Goal: Communication & Community: Answer question/provide support

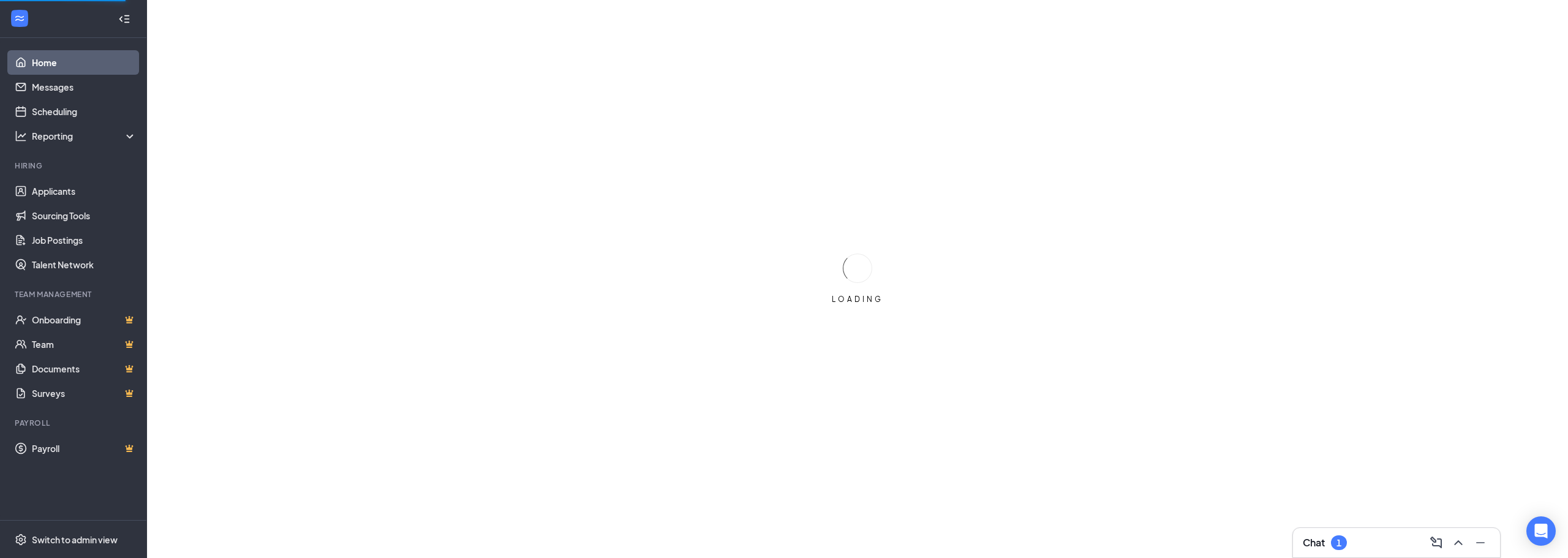
click at [1322, 538] on div "Chat 1" at bounding box center [1325, 542] width 44 height 15
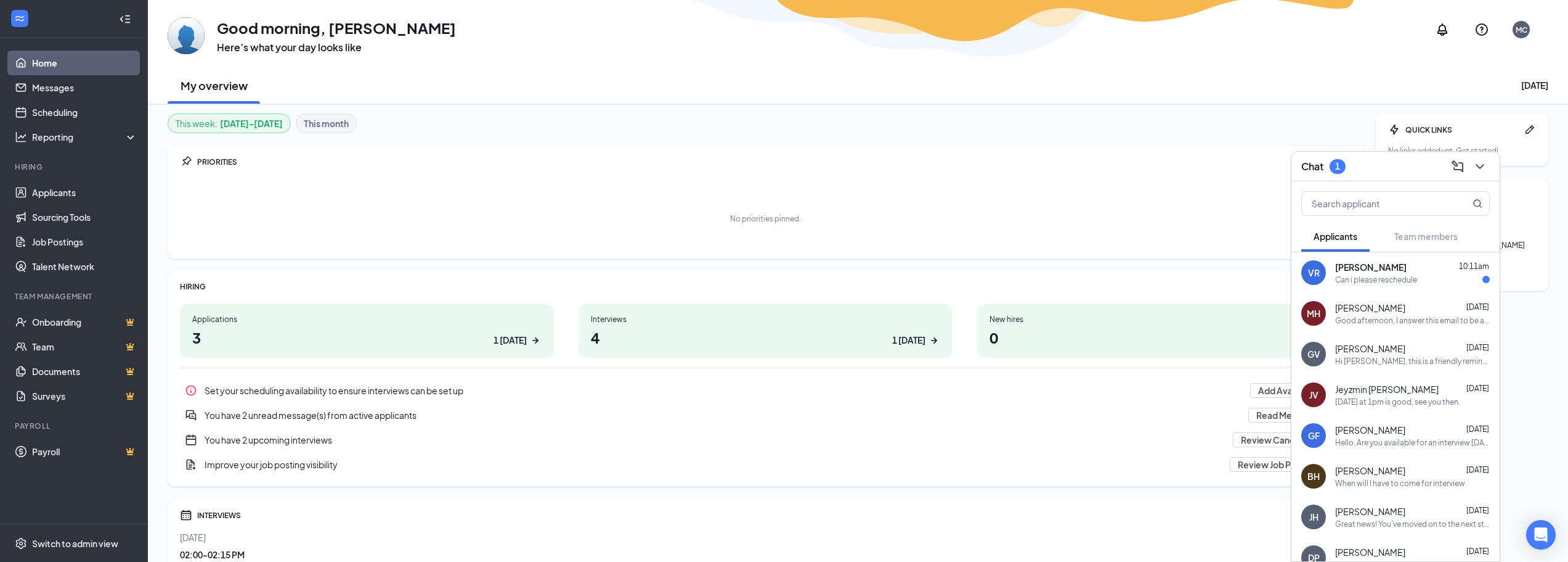
click at [1374, 282] on div "Can i please reschedule" at bounding box center [1376, 279] width 82 height 10
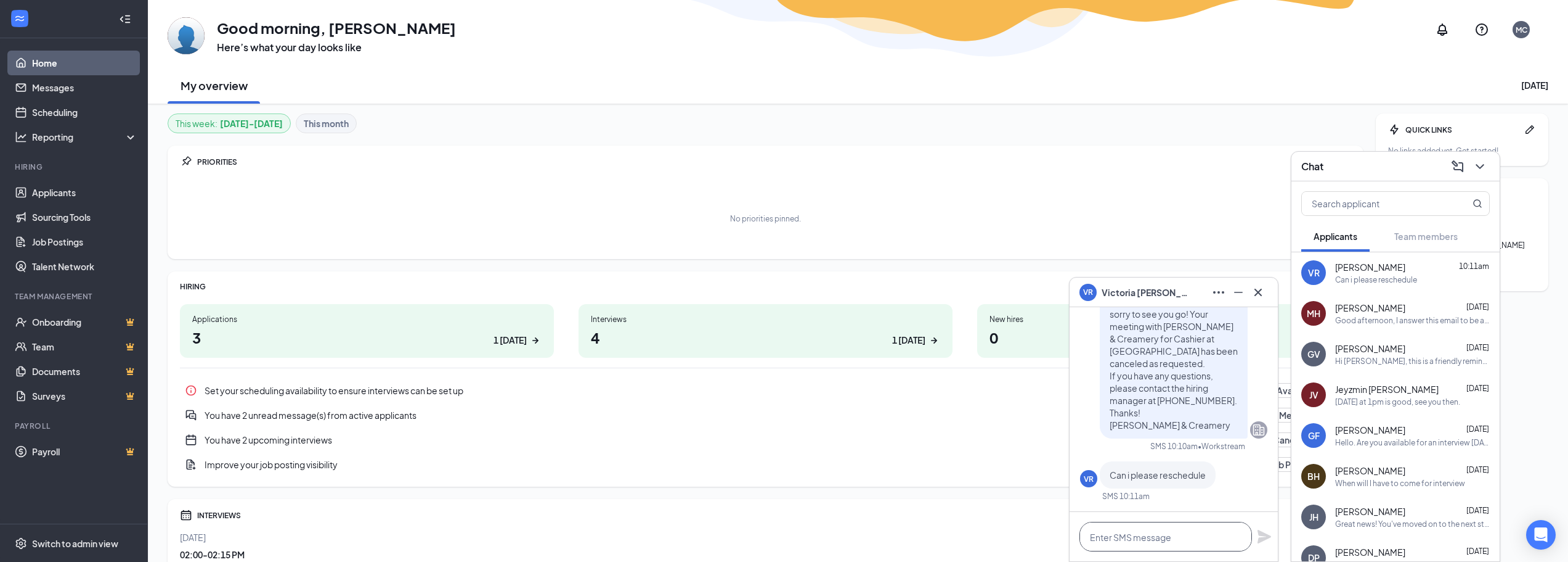
click at [1137, 534] on textarea at bounding box center [1166, 536] width 173 height 29
type textarea "Okay, how about sometime [DATE]?"
click at [1260, 529] on icon "Plane" at bounding box center [1264, 530] width 13 height 13
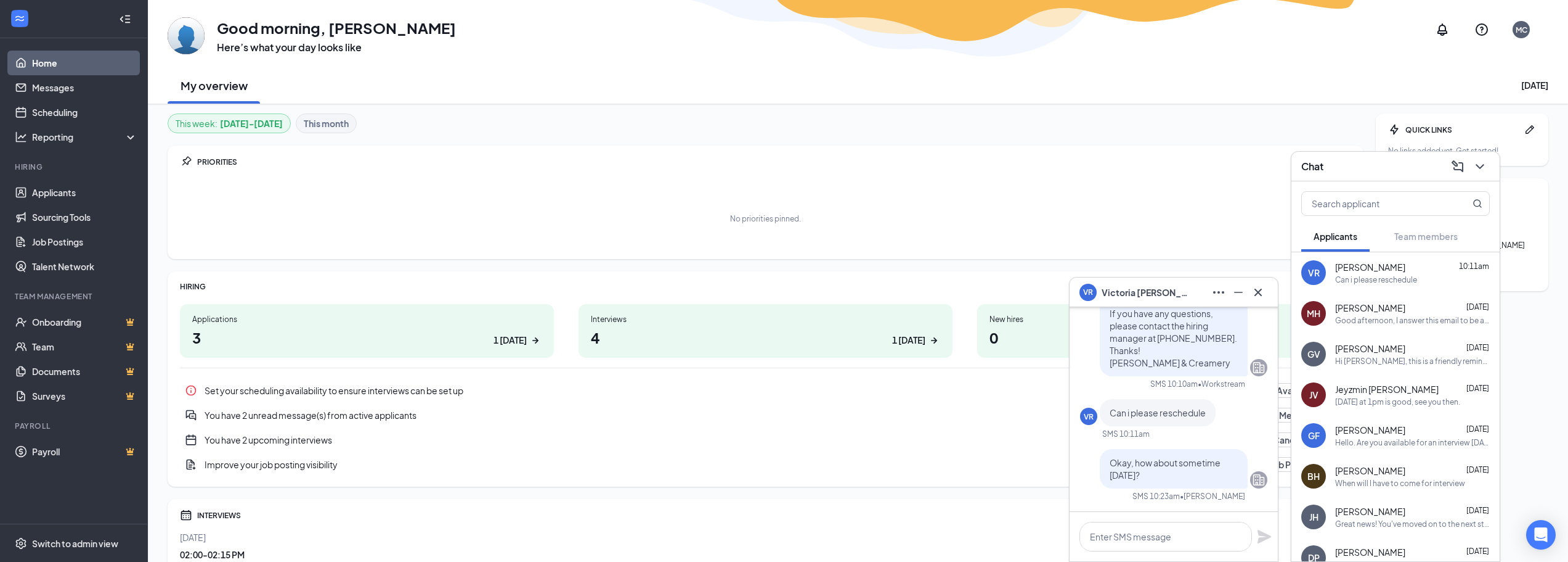
scroll to position [0, 0]
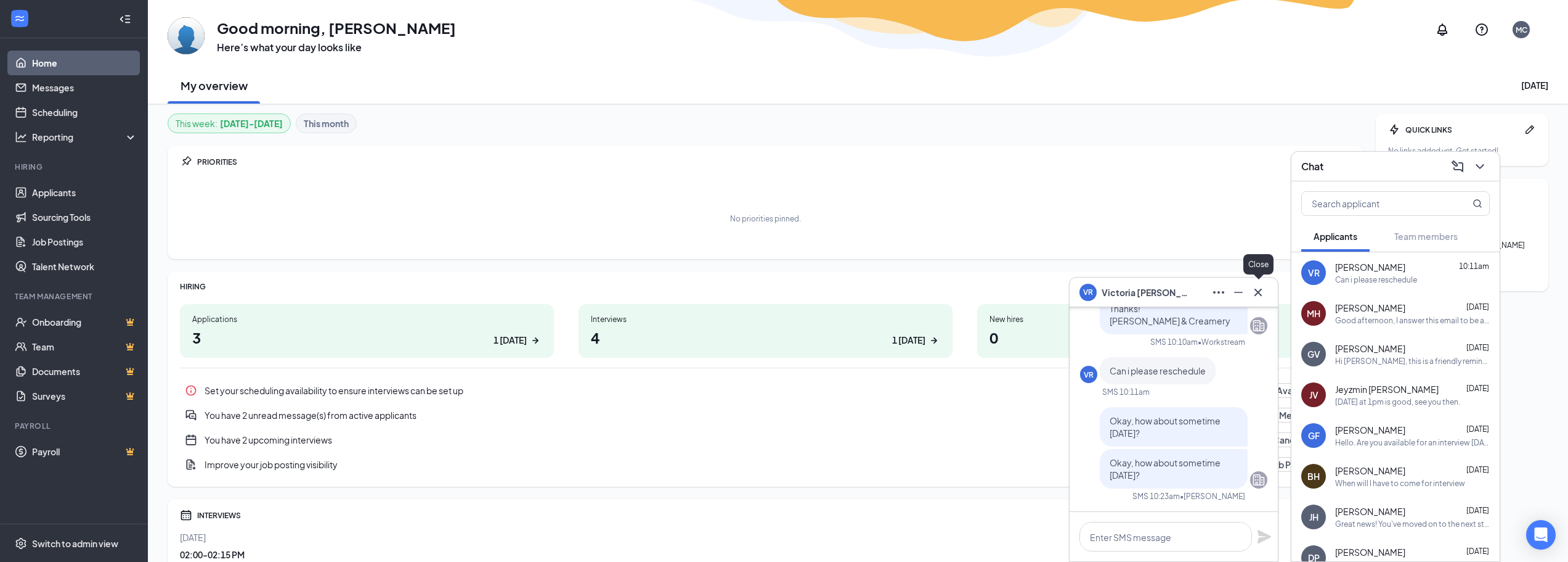
click at [1256, 288] on icon "Cross" at bounding box center [1258, 292] width 15 height 15
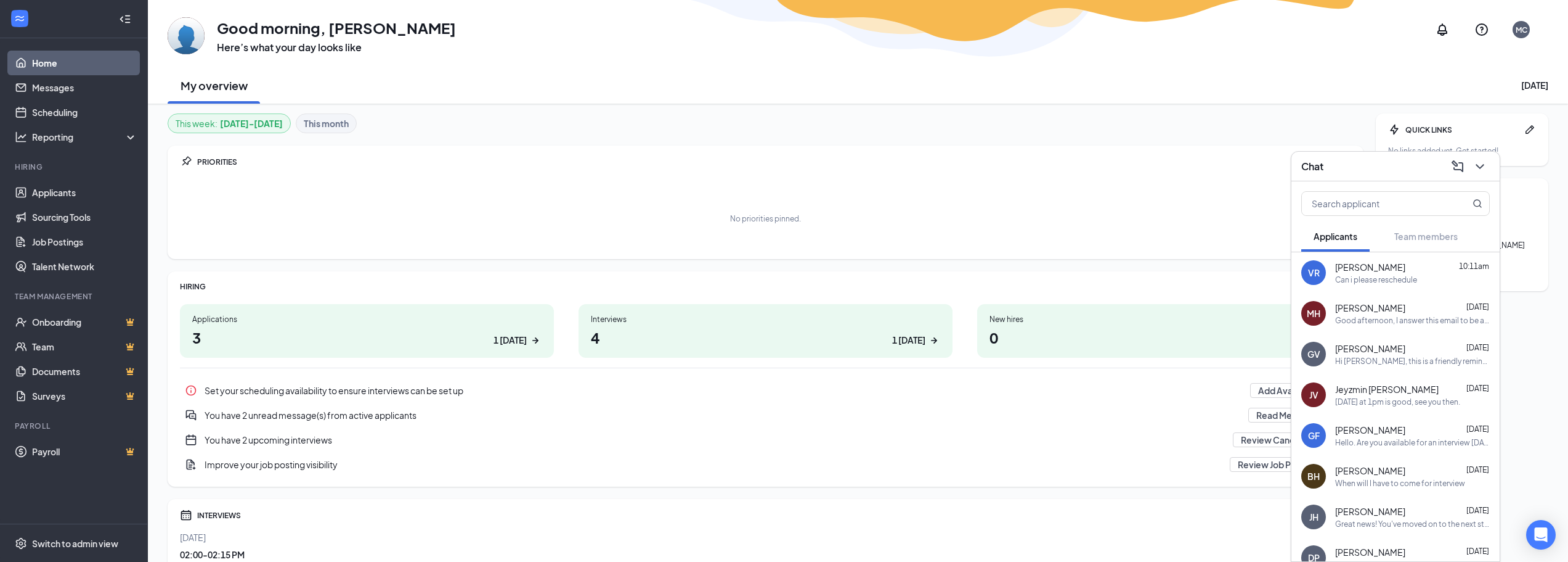
click at [655, 343] on h1 "4 1 today" at bounding box center [765, 337] width 349 height 21
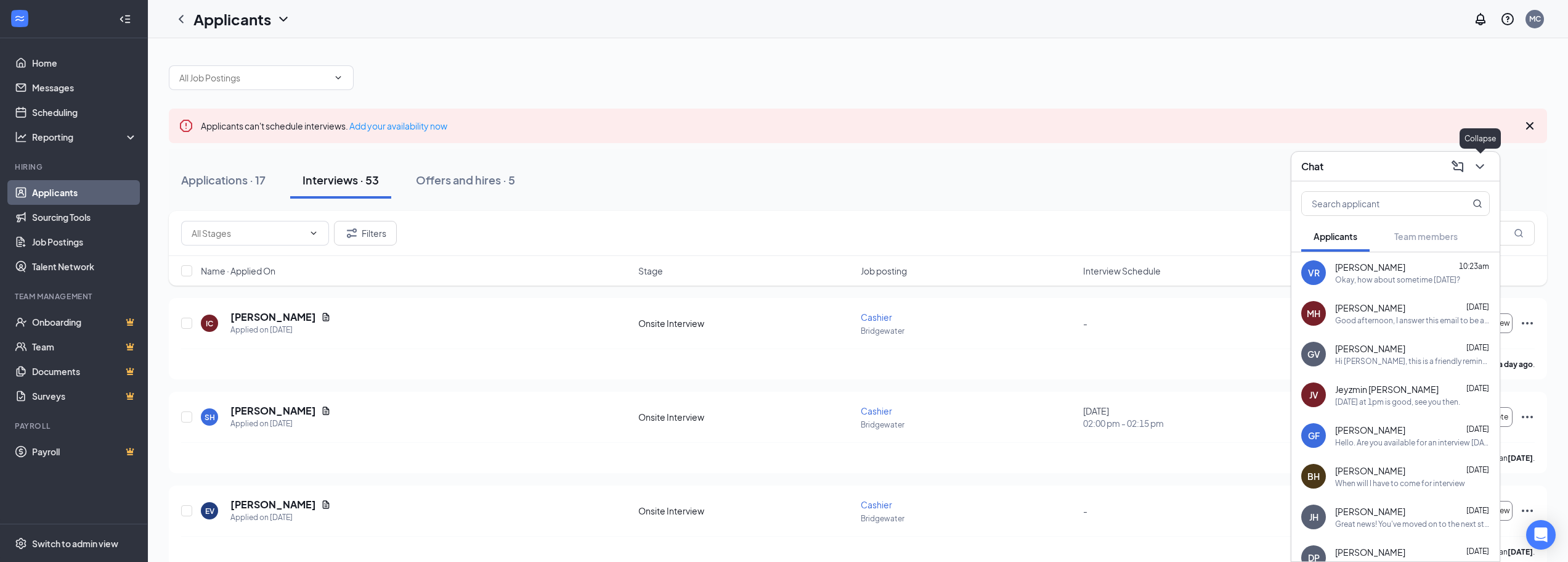
click at [1477, 165] on icon "ChevronDown" at bounding box center [1480, 167] width 15 height 15
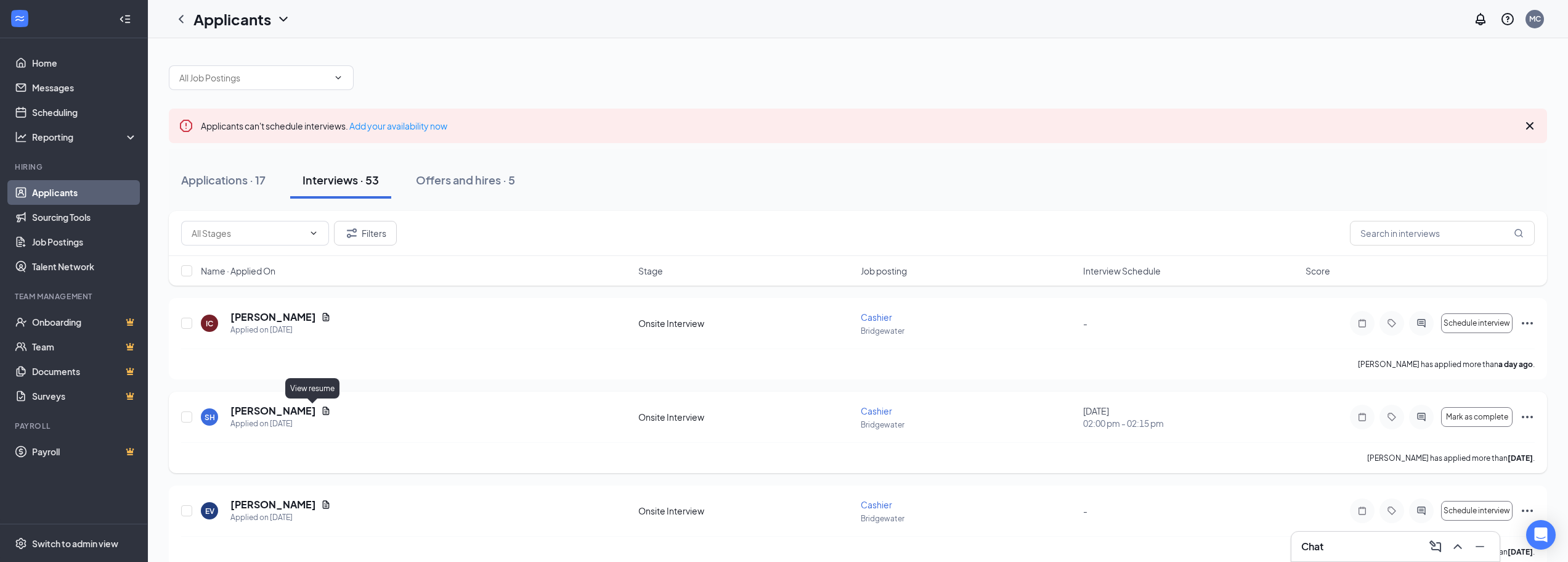
click at [323, 410] on icon "Document" at bounding box center [326, 410] width 7 height 8
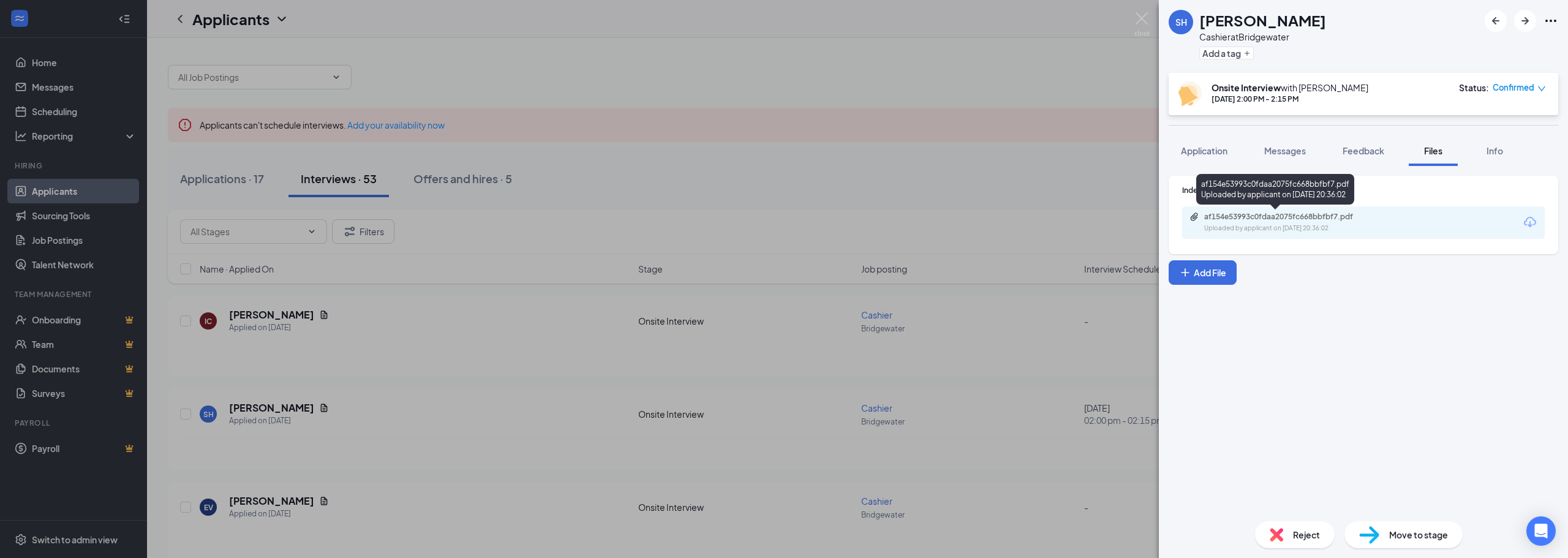
click at [1251, 217] on div "af154e53993c0fdaa2075fc668bbfbf7.pdf" at bounding box center [1290, 216] width 172 height 9
